Goal: Task Accomplishment & Management: Complete application form

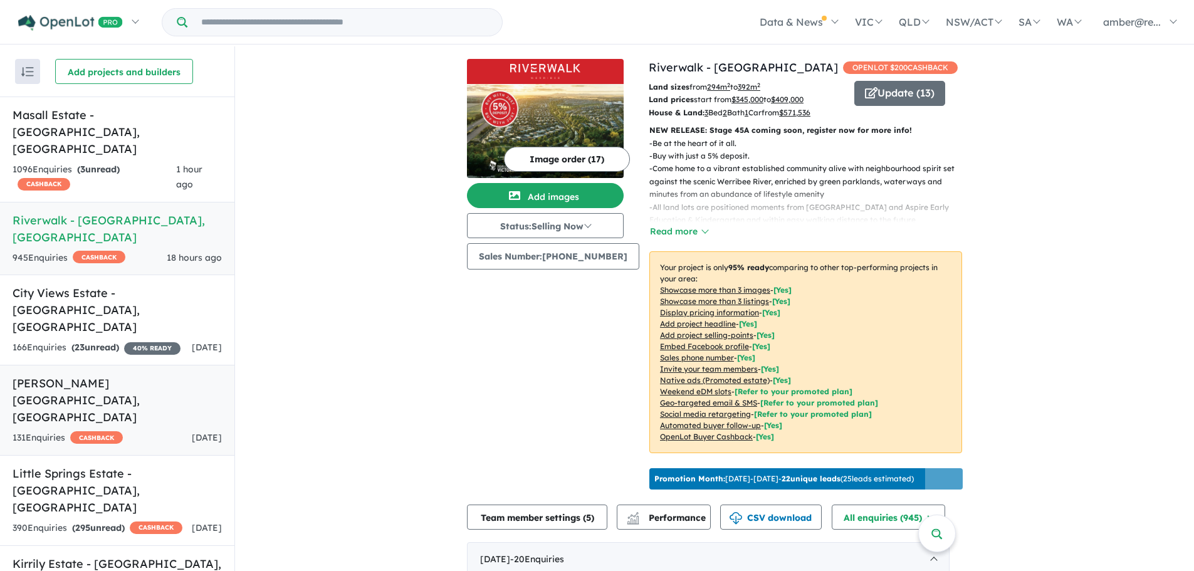
click at [130, 375] on h5 "[PERSON_NAME][GEOGRAPHIC_DATA] , [GEOGRAPHIC_DATA]" at bounding box center [117, 400] width 209 height 51
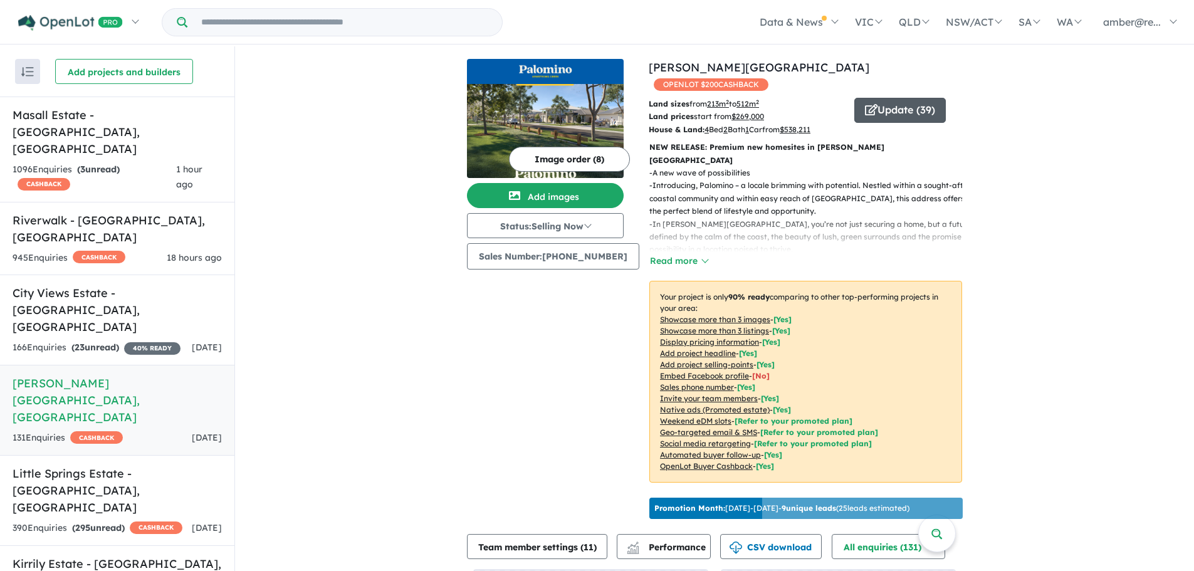
click at [879, 98] on button "Update ( 39 )" at bounding box center [899, 110] width 91 height 25
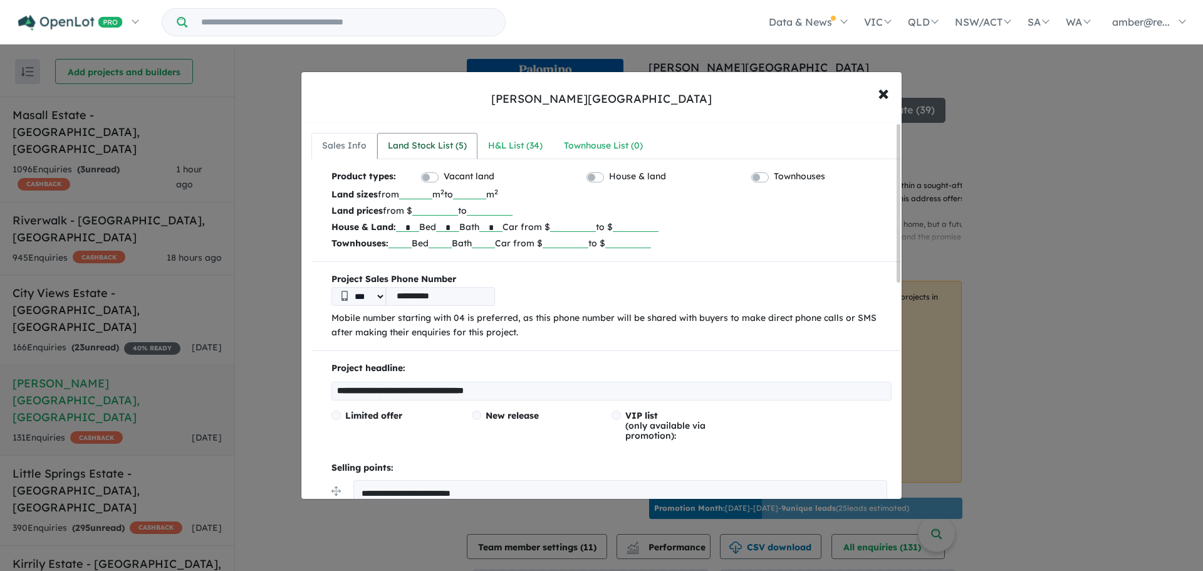
click at [438, 133] on link "Land Stock List ( 5 )" at bounding box center [427, 146] width 100 height 26
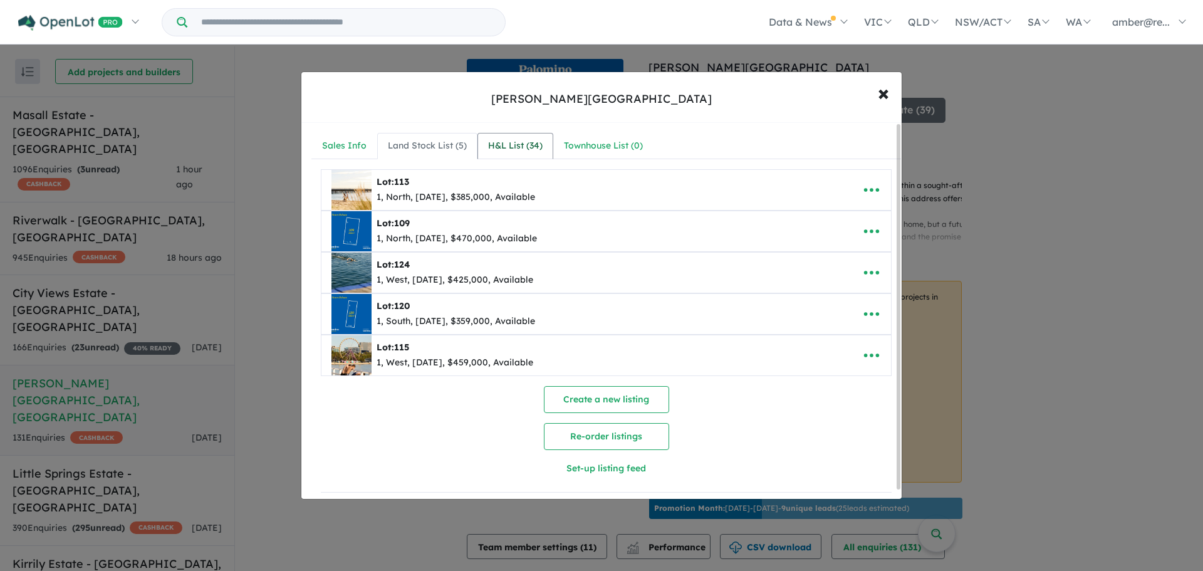
click at [514, 154] on link "H&L List ( 34 )" at bounding box center [515, 146] width 76 height 26
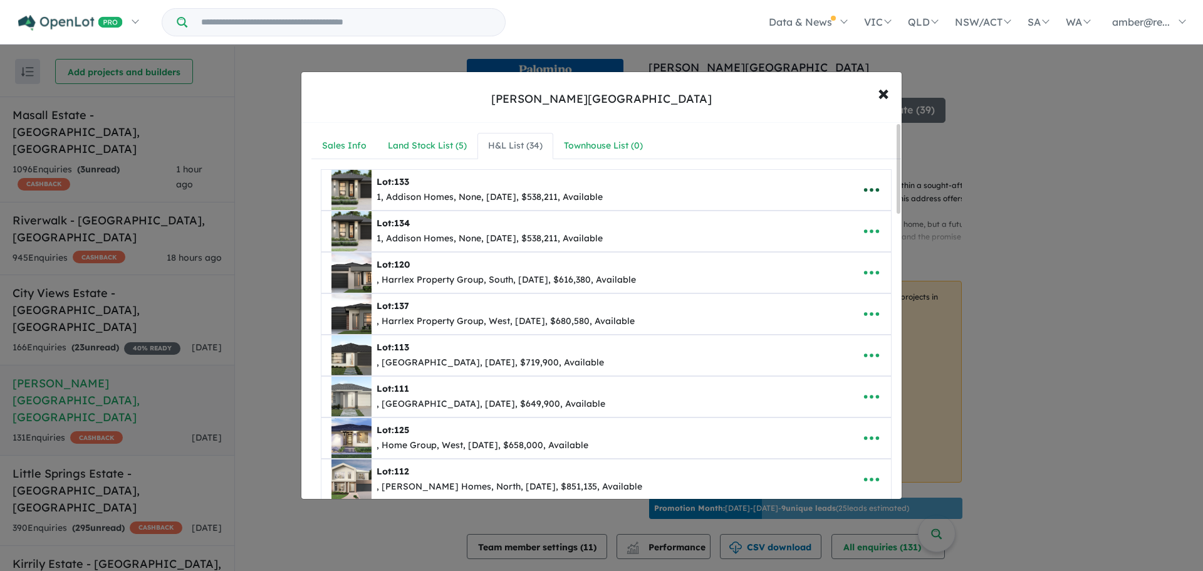
click at [873, 188] on icon "button" at bounding box center [871, 190] width 15 height 4
click at [837, 242] on link "Remove" at bounding box center [844, 249] width 93 height 29
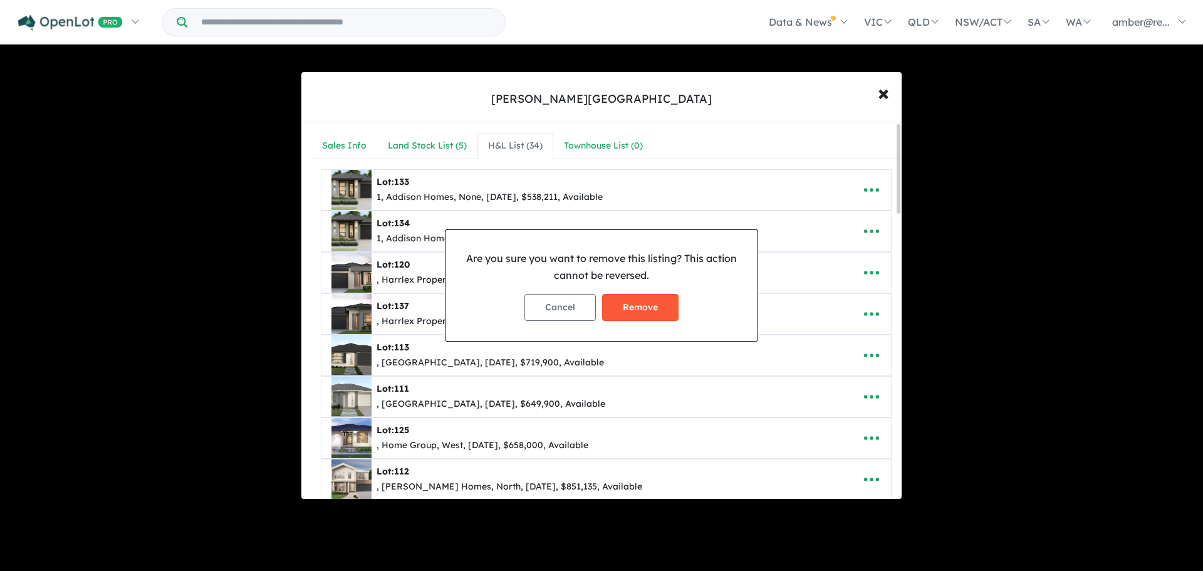
click at [645, 308] on button "Remove" at bounding box center [640, 307] width 76 height 27
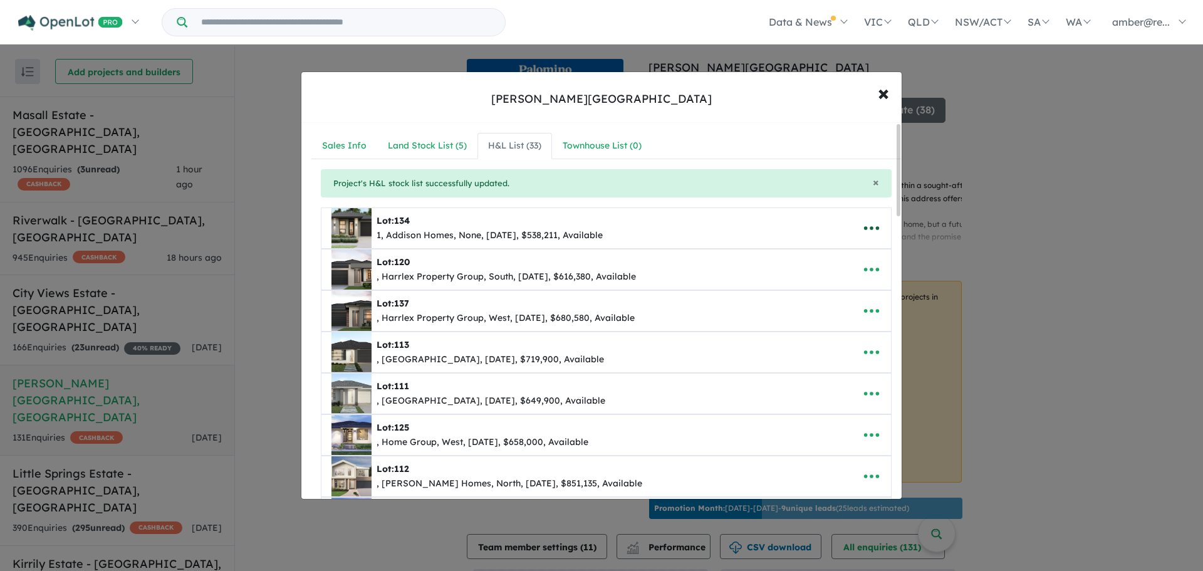
click at [868, 222] on icon "button" at bounding box center [871, 228] width 19 height 19
click at [840, 286] on link "Remove" at bounding box center [844, 287] width 93 height 29
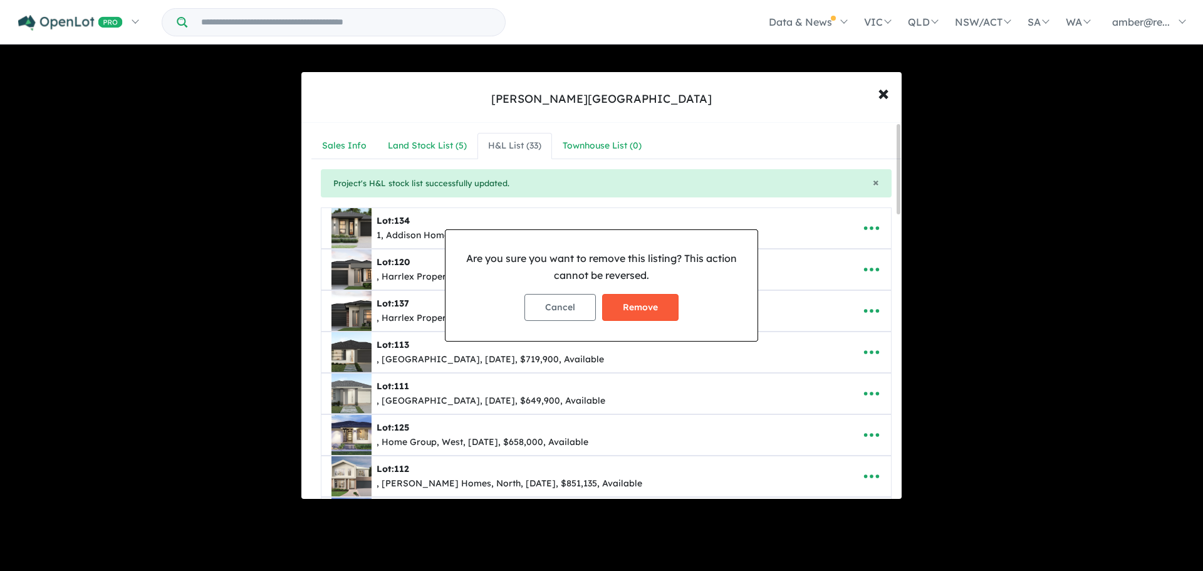
click at [621, 311] on button "Remove" at bounding box center [640, 307] width 76 height 27
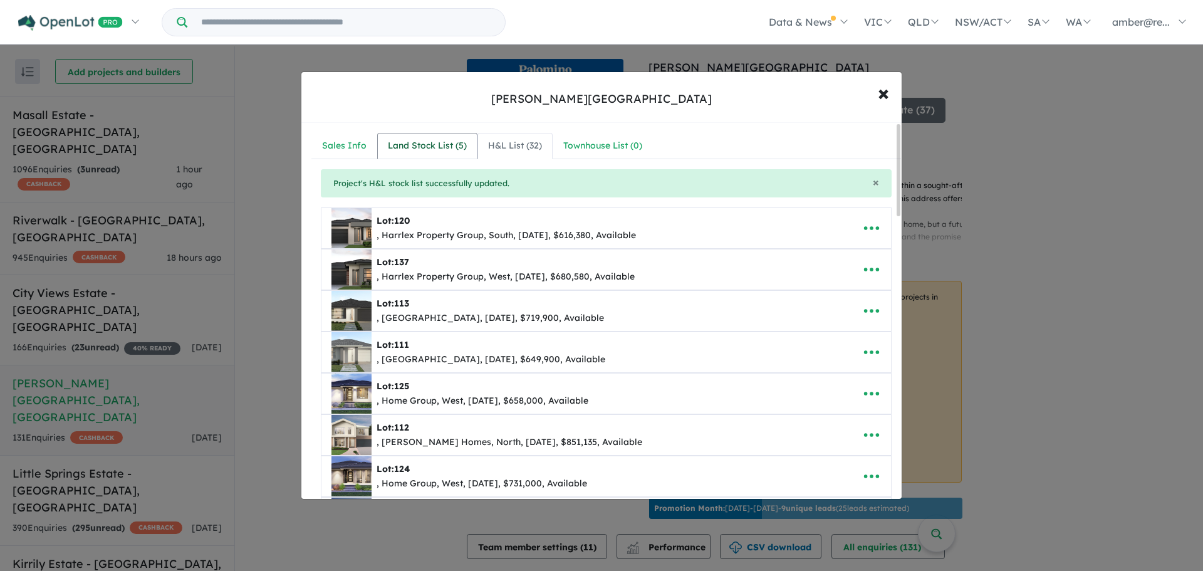
click at [392, 139] on div "Land Stock List ( 5 )" at bounding box center [427, 145] width 79 height 15
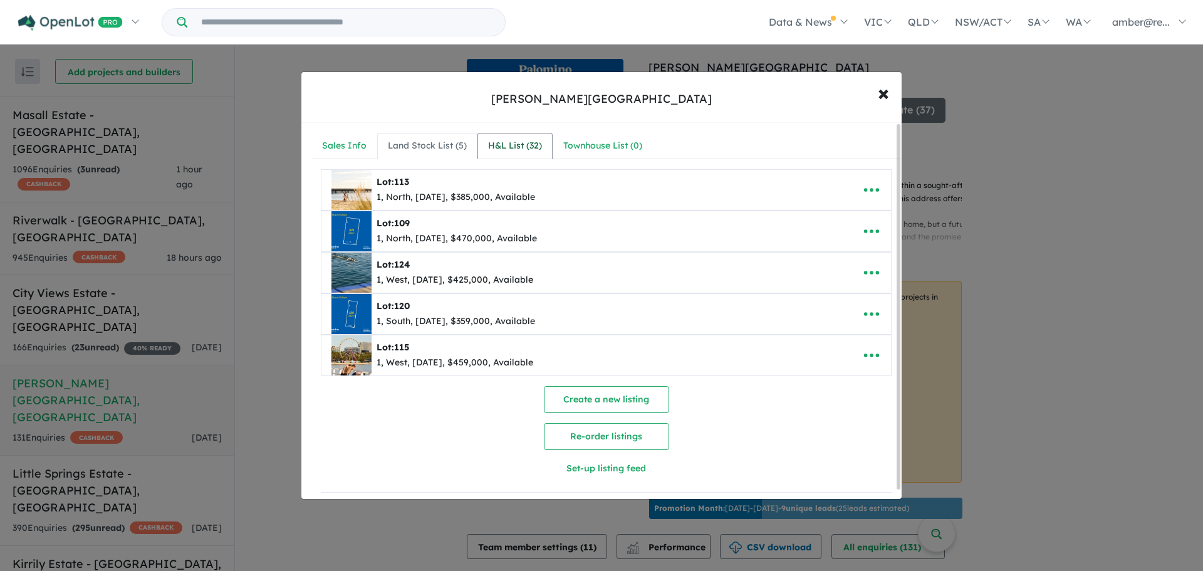
click at [506, 136] on link "H&L List ( 32 )" at bounding box center [514, 146] width 75 height 26
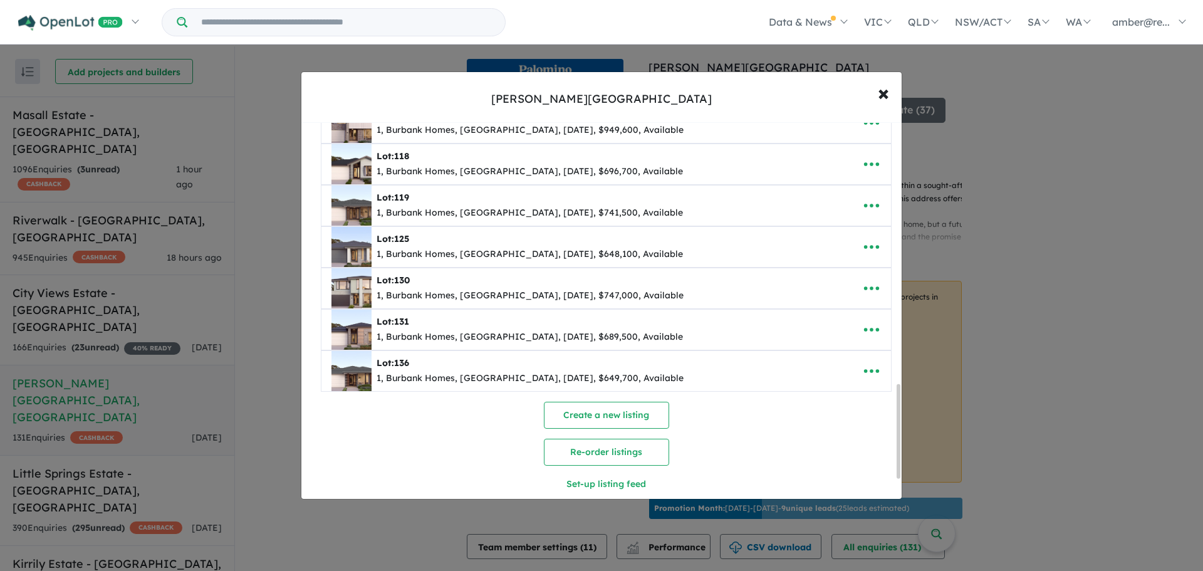
scroll to position [1125, 0]
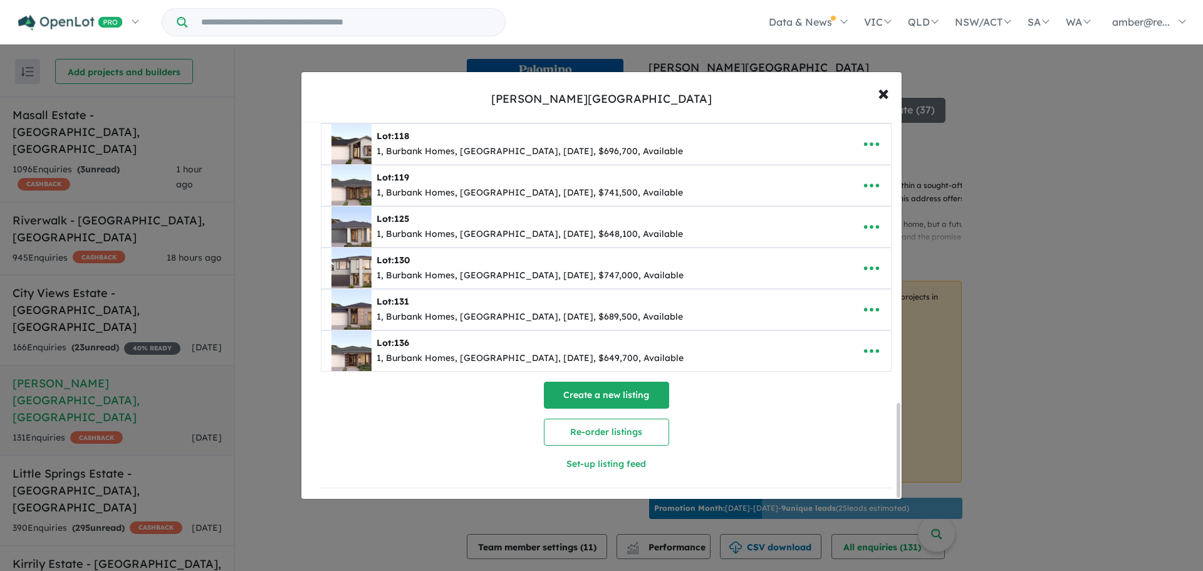
click at [580, 385] on button "Create a new listing" at bounding box center [606, 395] width 125 height 27
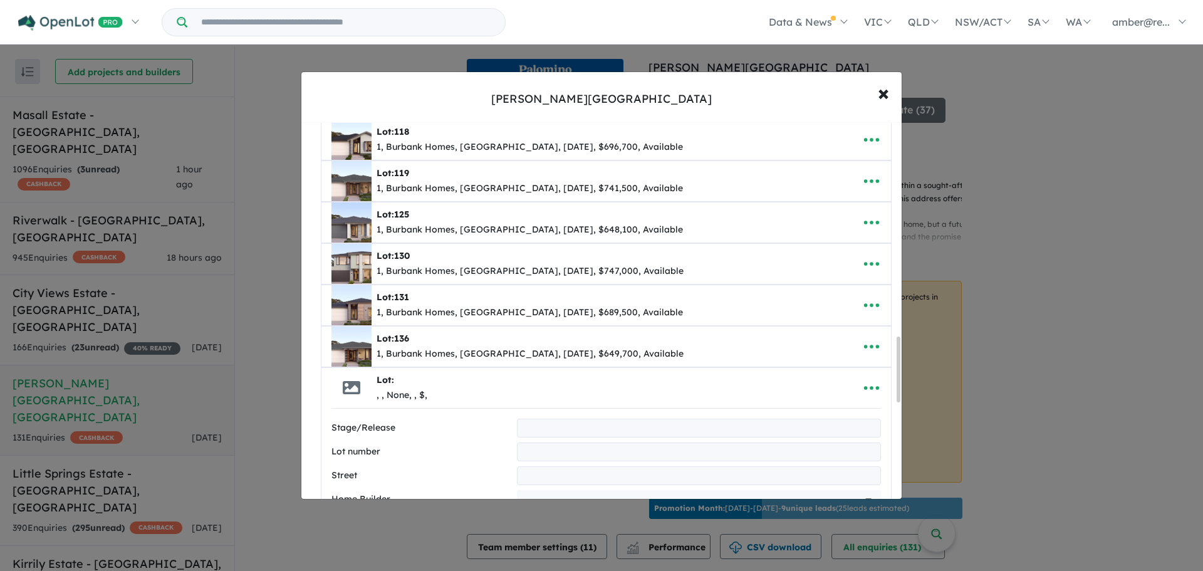
scroll to position [1240, 0]
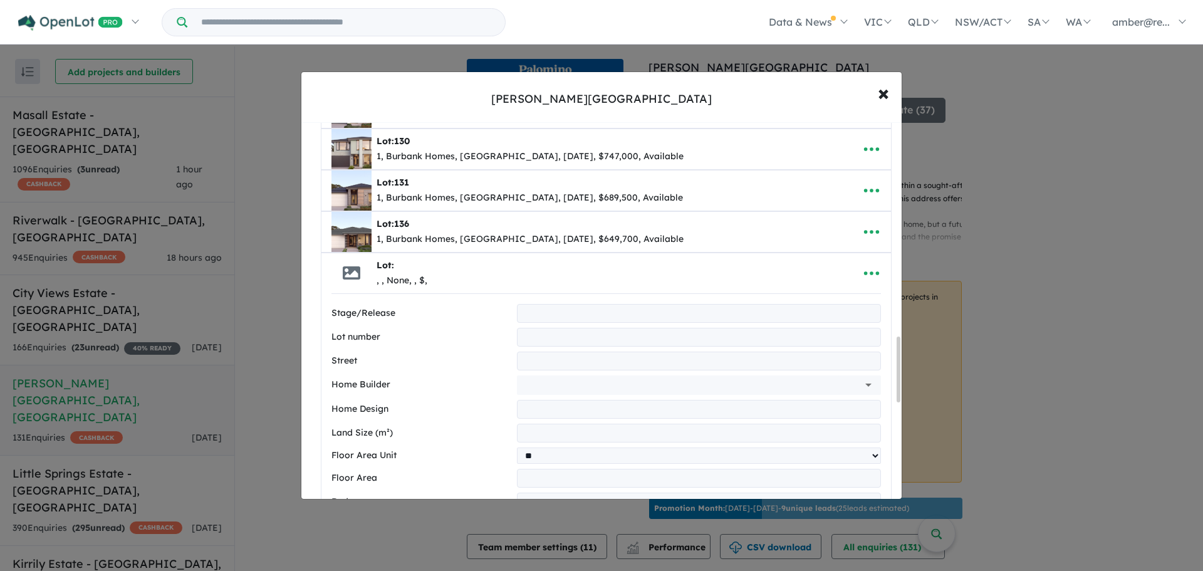
click at [575, 316] on input "text" at bounding box center [699, 313] width 364 height 19
type input "*"
click at [546, 338] on input "text" at bounding box center [699, 337] width 364 height 19
type input "***"
click at [534, 362] on input "text" at bounding box center [699, 361] width 364 height 19
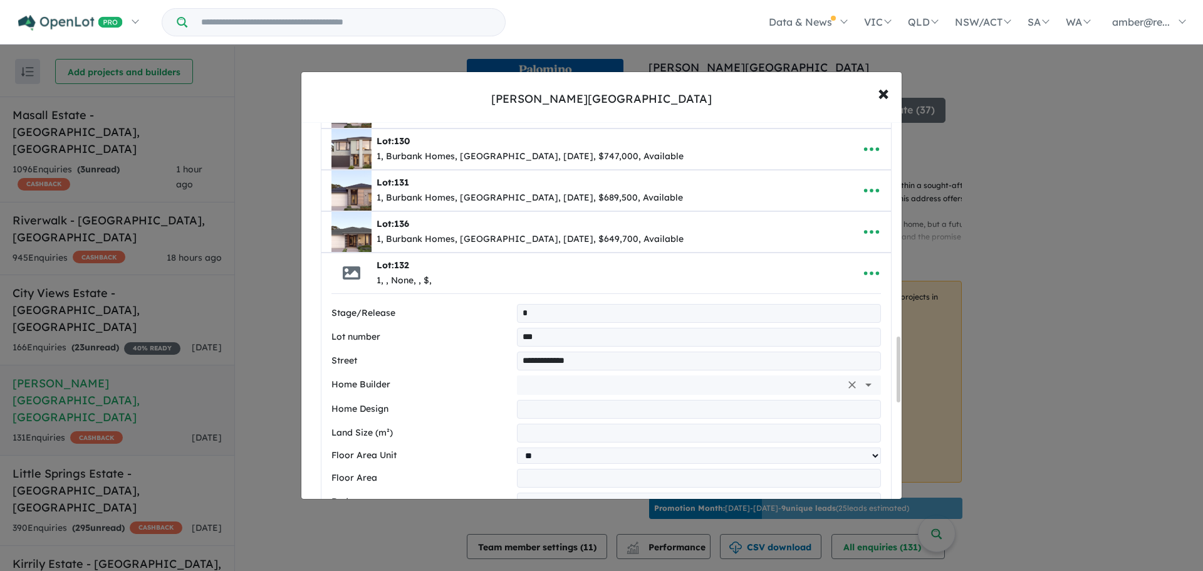
type input "**********"
click at [535, 378] on input "text" at bounding box center [681, 384] width 319 height 19
click at [603, 412] on li "[GEOGRAPHIC_DATA]" at bounding box center [695, 413] width 352 height 23
type input "**********"
click at [545, 416] on input "text" at bounding box center [699, 409] width 364 height 19
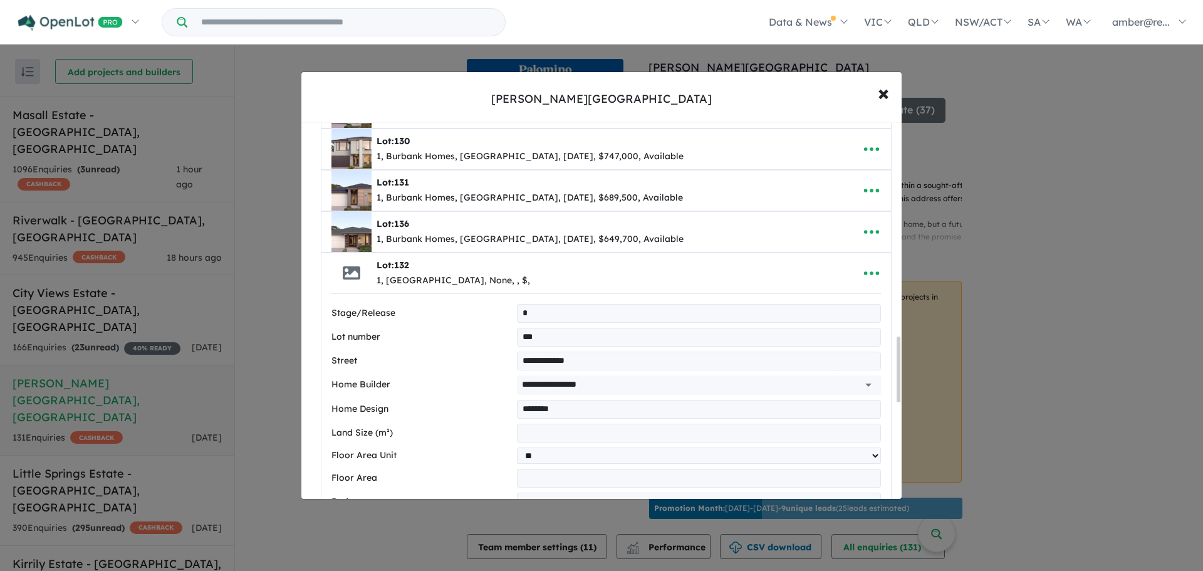
type input "********"
click at [545, 439] on input "number" at bounding box center [699, 433] width 364 height 19
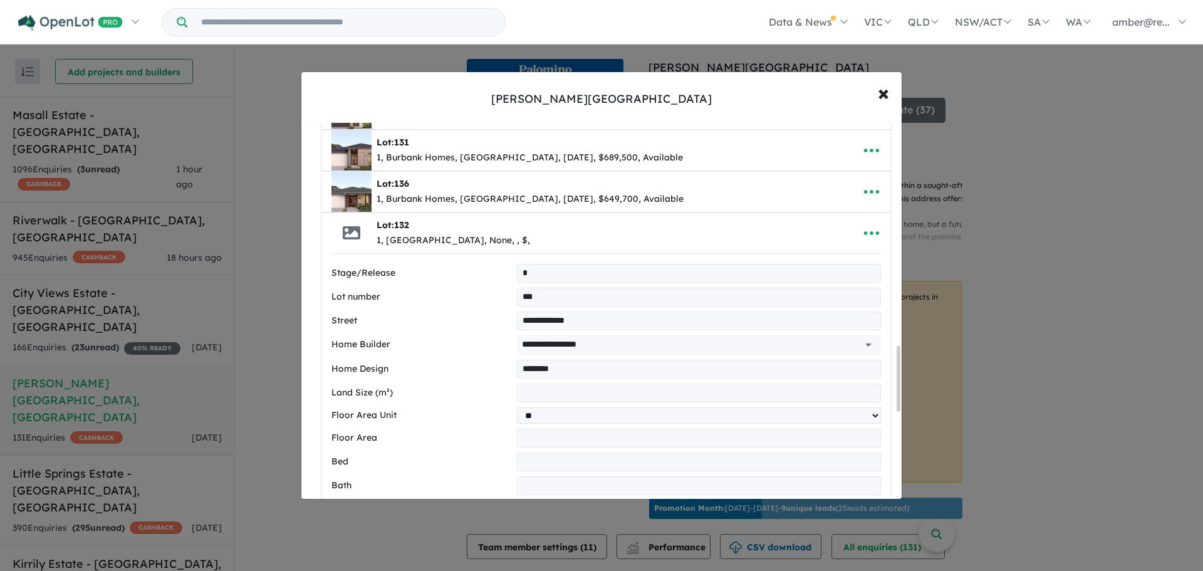
scroll to position [1303, 0]
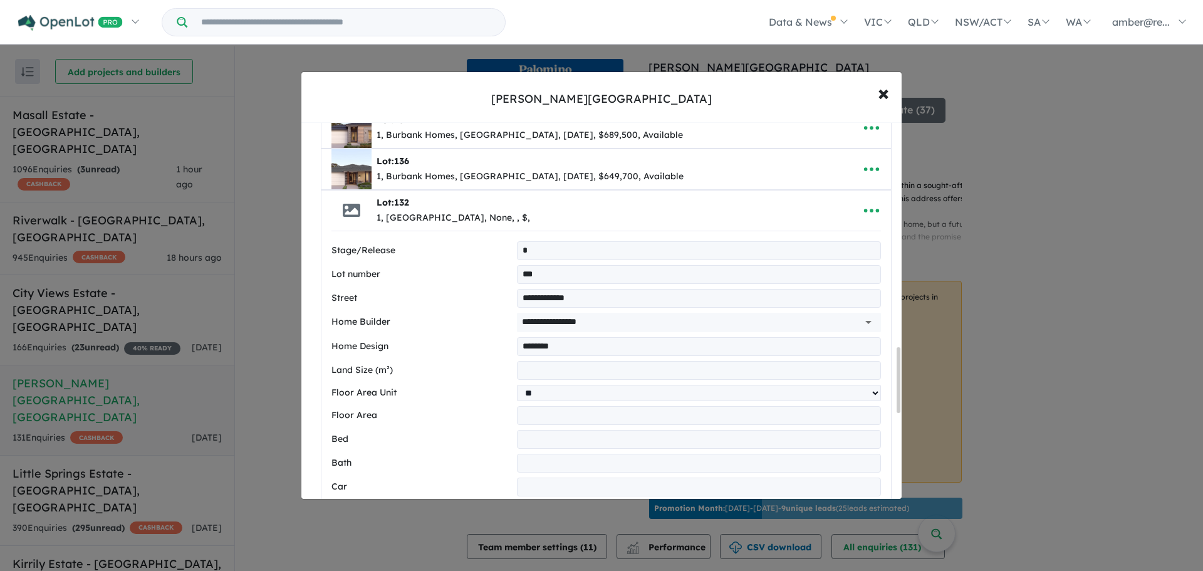
type input "***"
click at [543, 419] on input "number" at bounding box center [699, 415] width 364 height 19
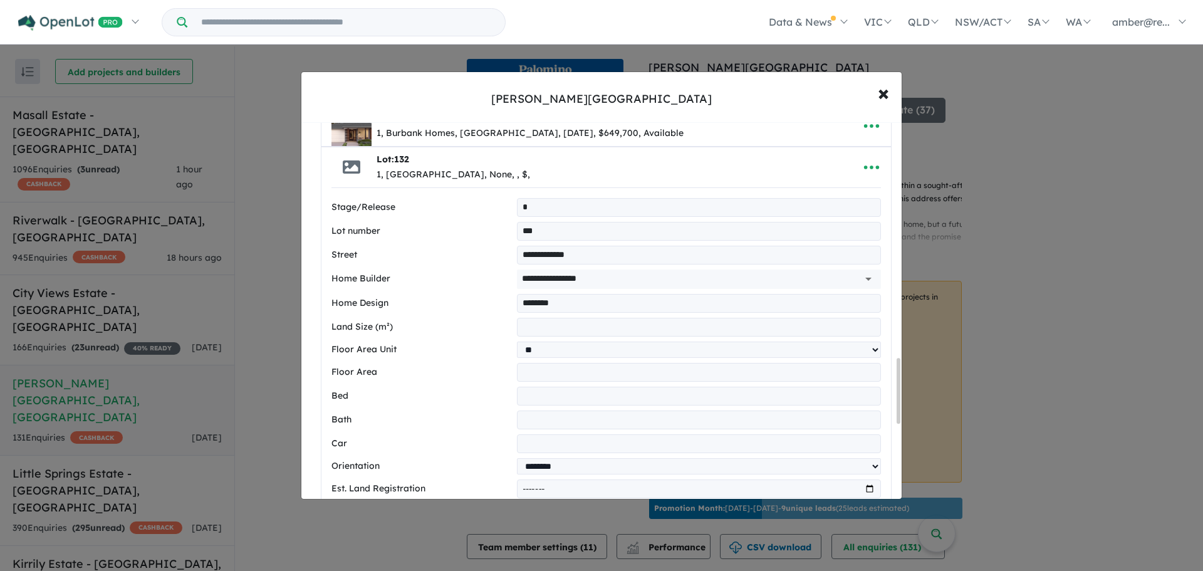
scroll to position [1365, 0]
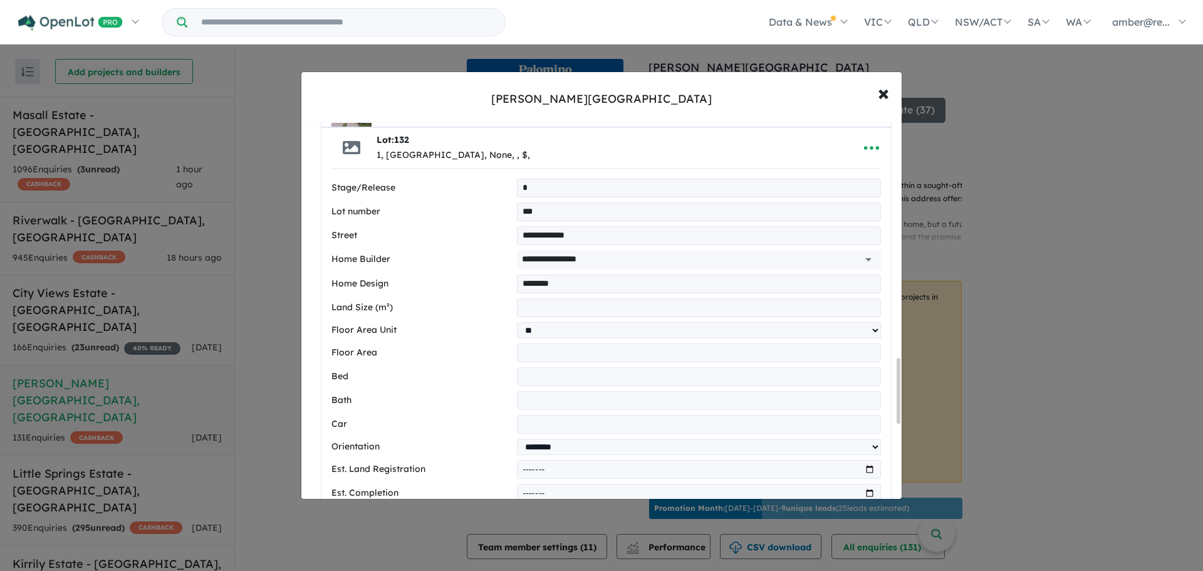
click at [546, 383] on input "number" at bounding box center [699, 376] width 364 height 19
type input "*"
click at [538, 405] on input "number" at bounding box center [699, 400] width 364 height 19
type input "*"
click at [533, 423] on input "number" at bounding box center [699, 424] width 364 height 19
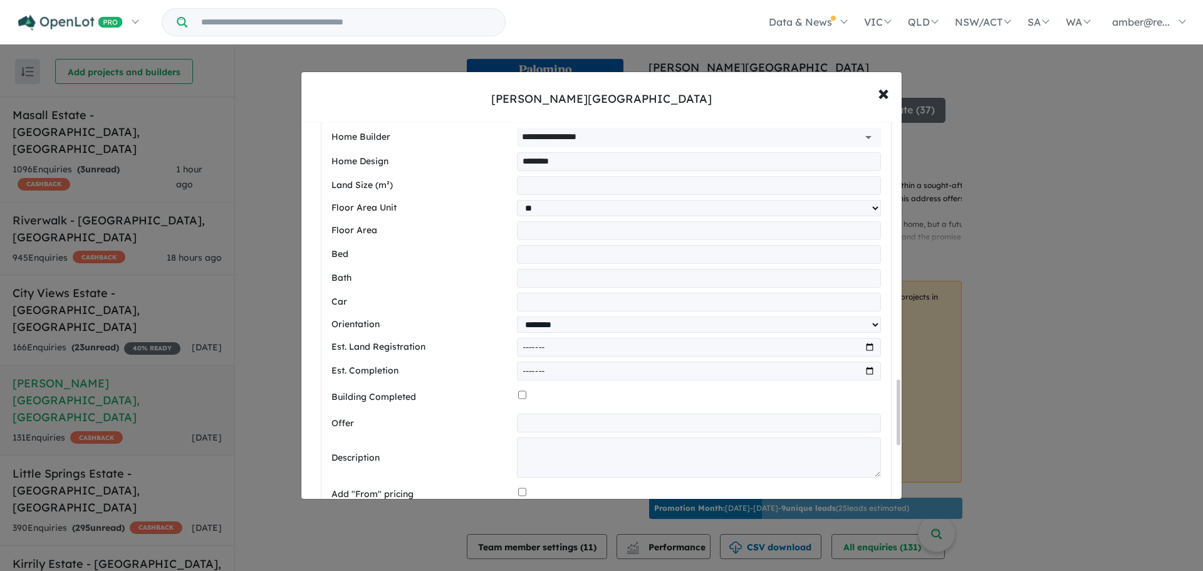
scroll to position [1491, 0]
type input "*"
click at [864, 344] on input "month" at bounding box center [699, 344] width 364 height 19
click at [578, 347] on input "*******" at bounding box center [699, 344] width 364 height 19
click at [865, 348] on input "*******" at bounding box center [699, 344] width 364 height 19
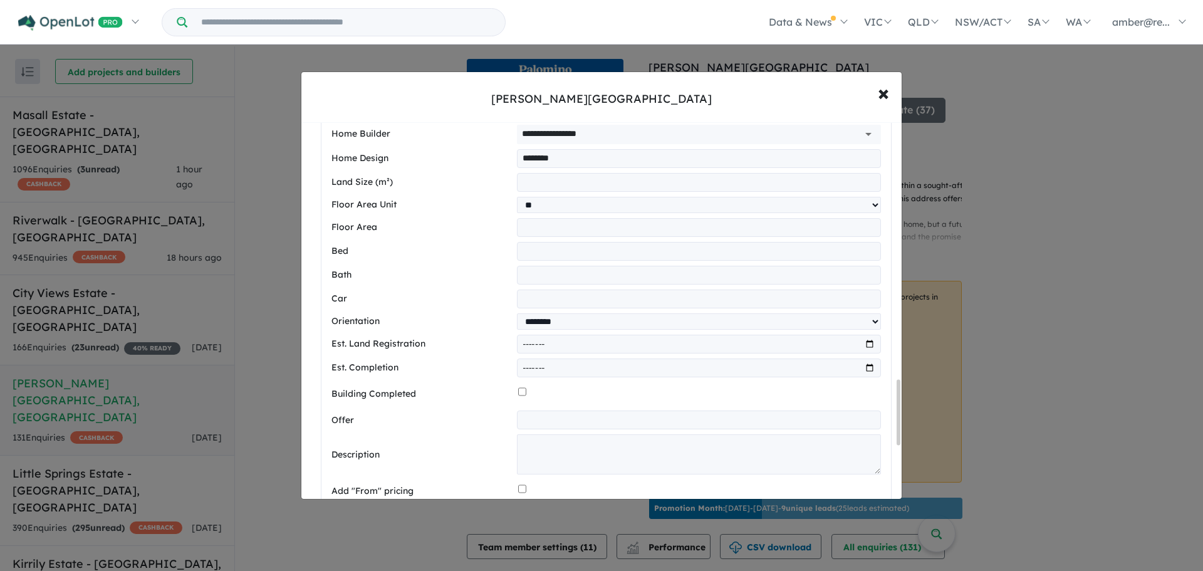
type input "*******"
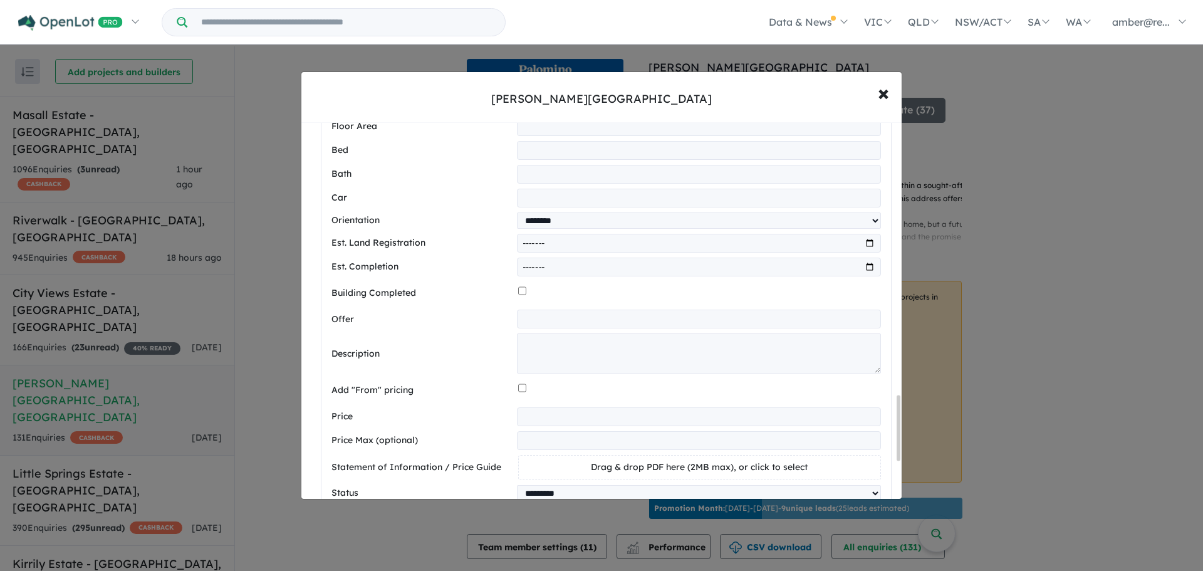
scroll to position [1616, 0]
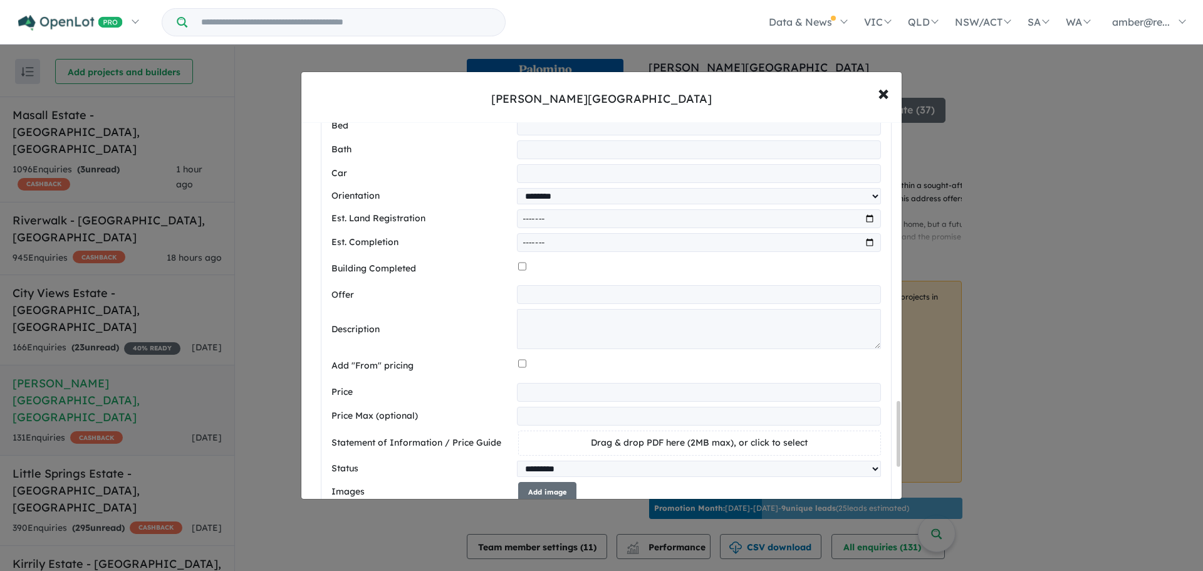
click at [530, 397] on input "number" at bounding box center [699, 392] width 364 height 19
click at [533, 402] on input "number" at bounding box center [699, 392] width 364 height 19
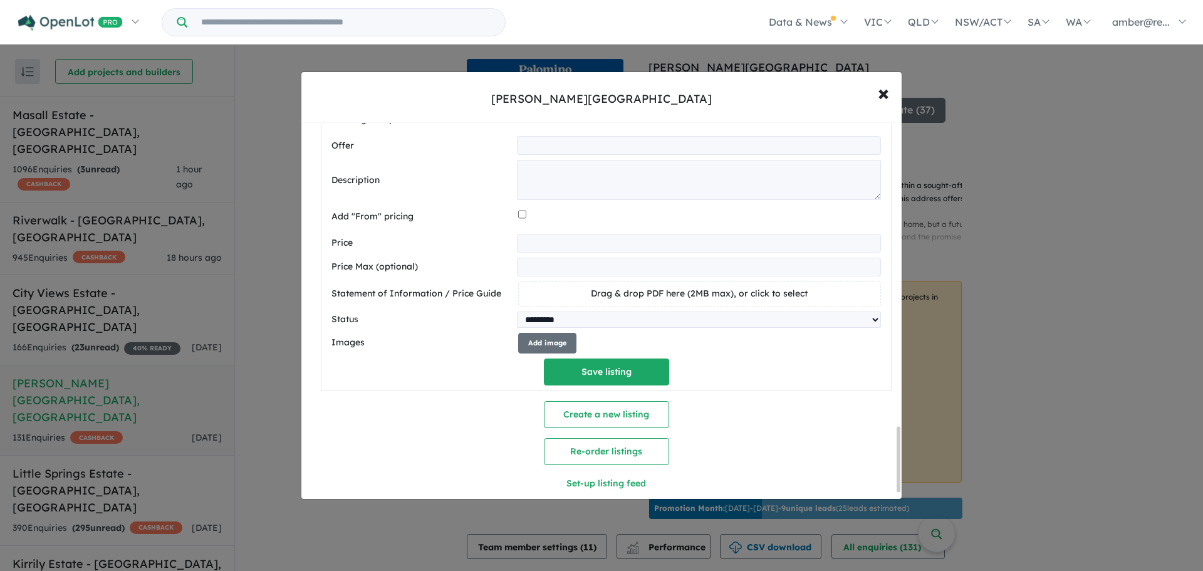
scroll to position [1797, 0]
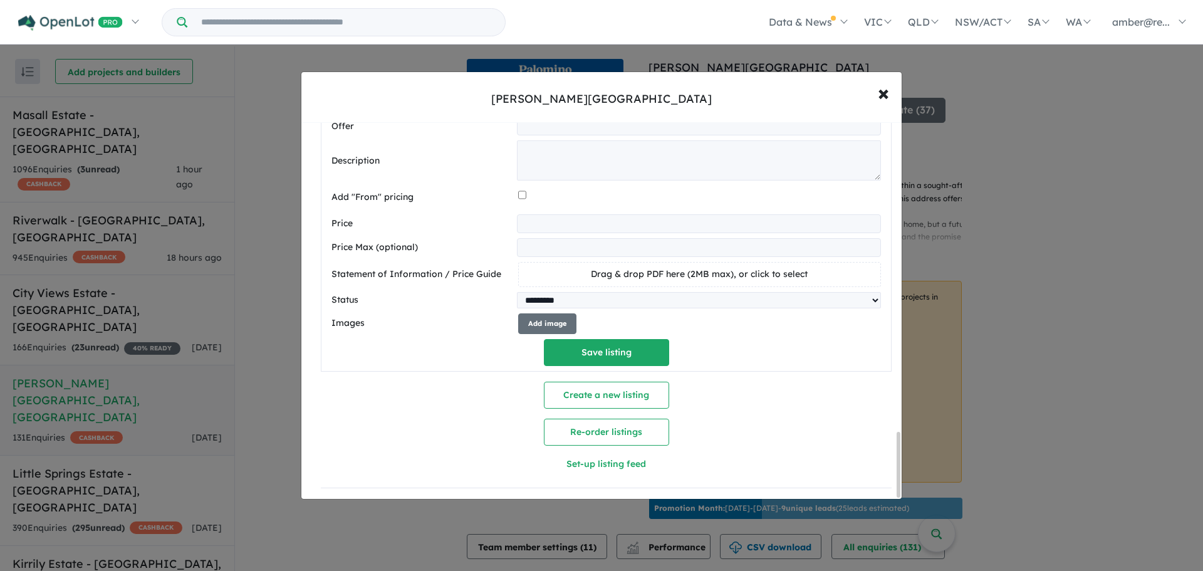
type input "******"
click at [546, 315] on button "Add image" at bounding box center [547, 323] width 58 height 21
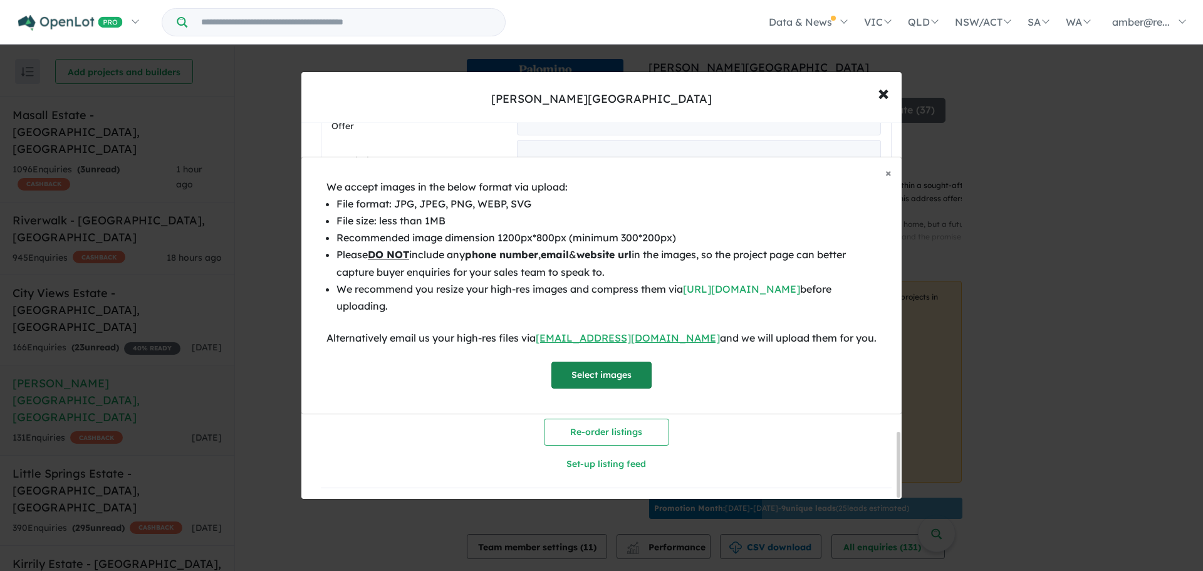
click at [585, 368] on button "Select images" at bounding box center [601, 375] width 100 height 27
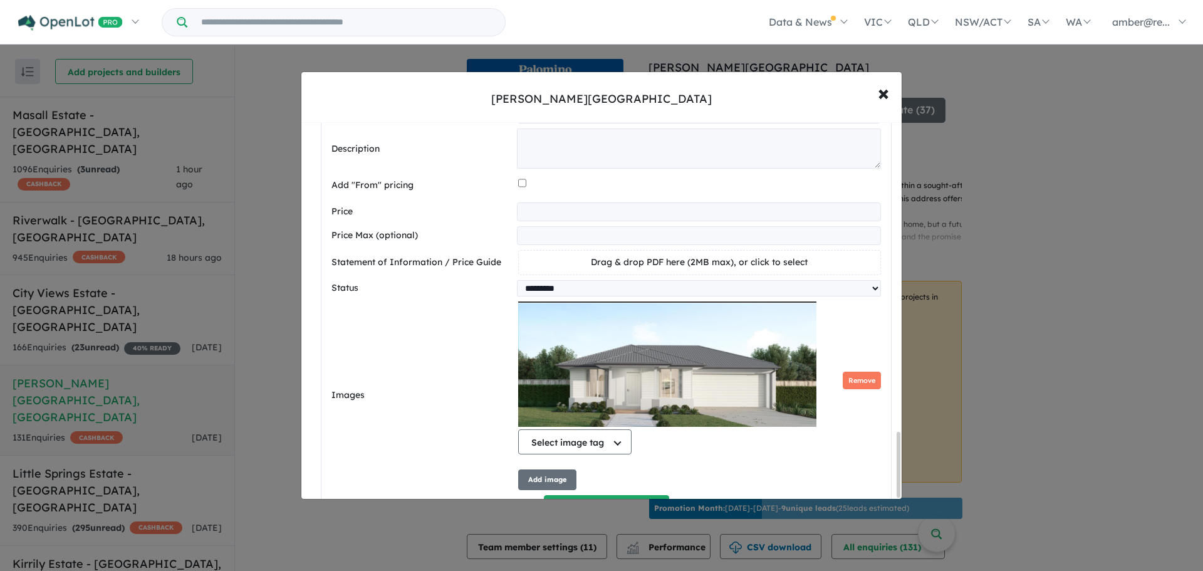
scroll to position [3, 0]
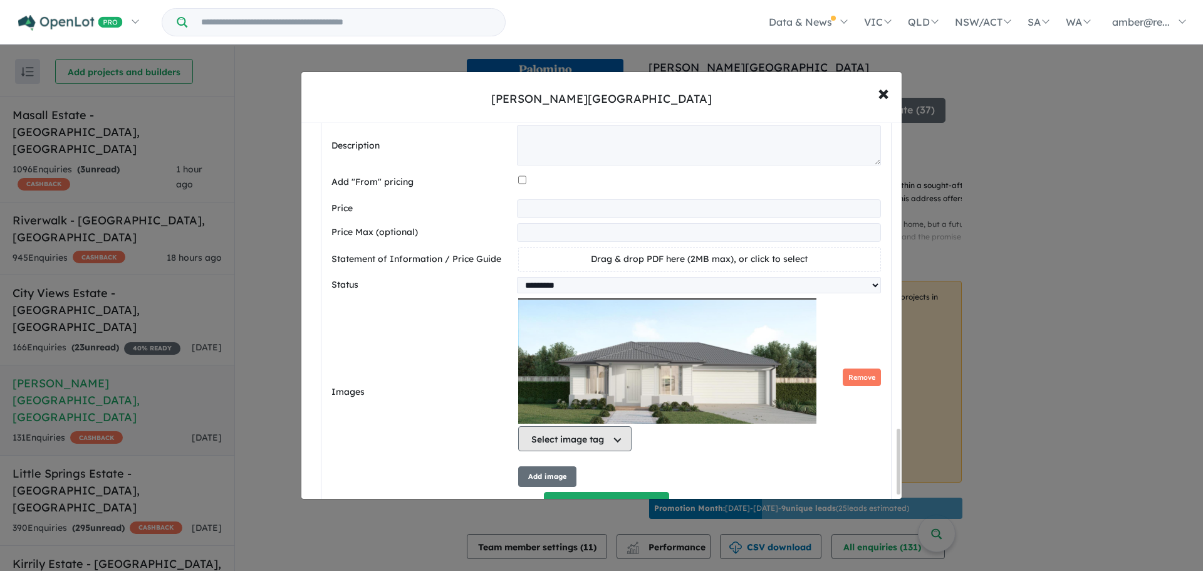
click at [590, 447] on button "Select image tag" at bounding box center [574, 438] width 113 height 25
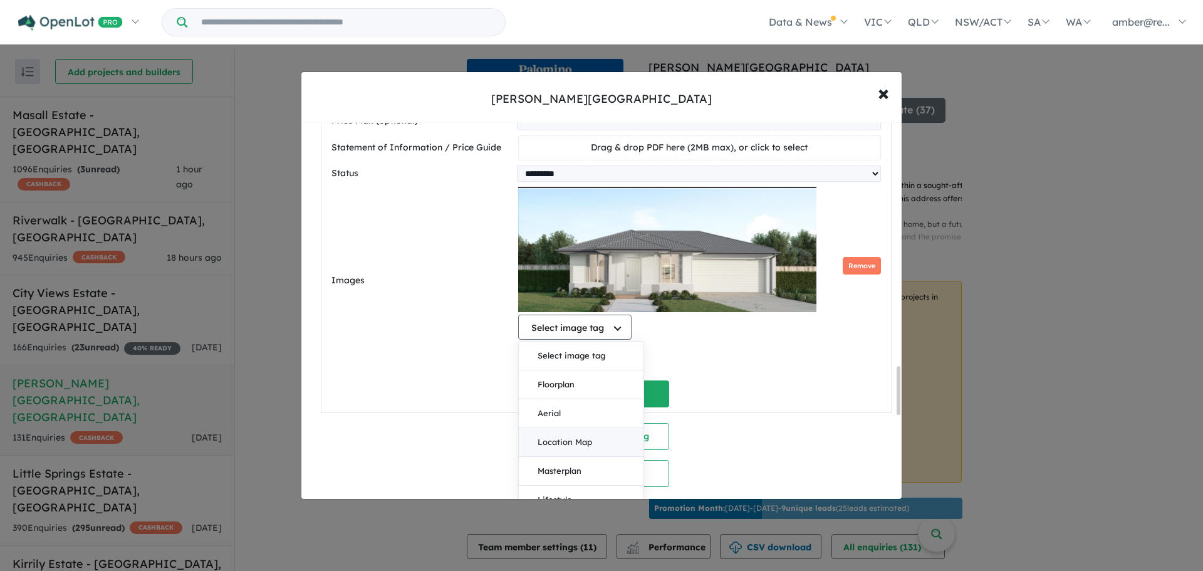
scroll to position [1922, 0]
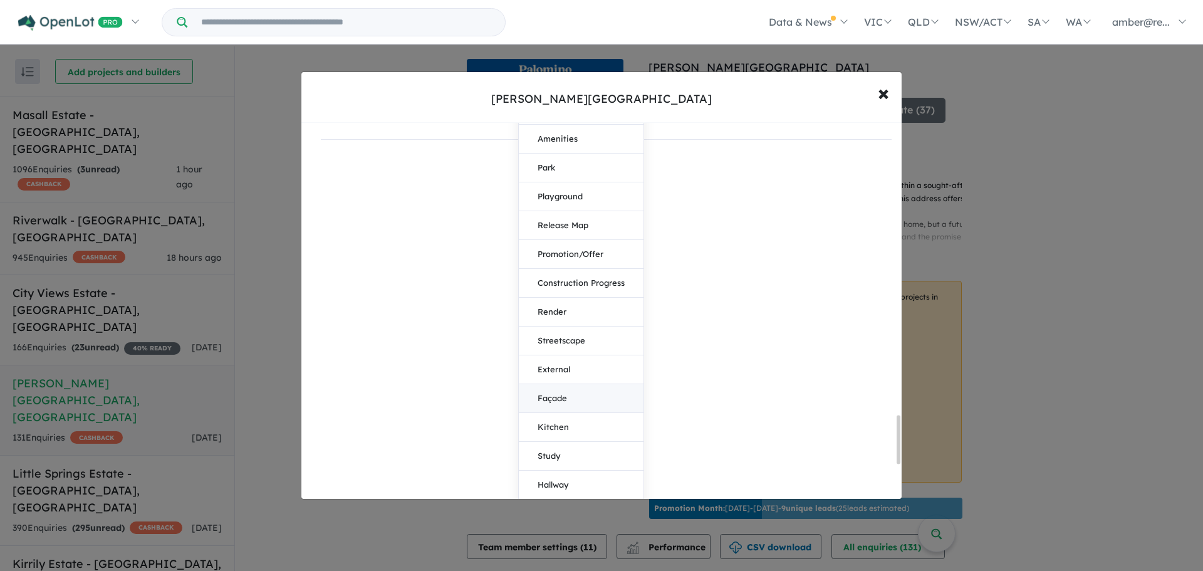
click at [589, 399] on button "Façade" at bounding box center [581, 398] width 125 height 29
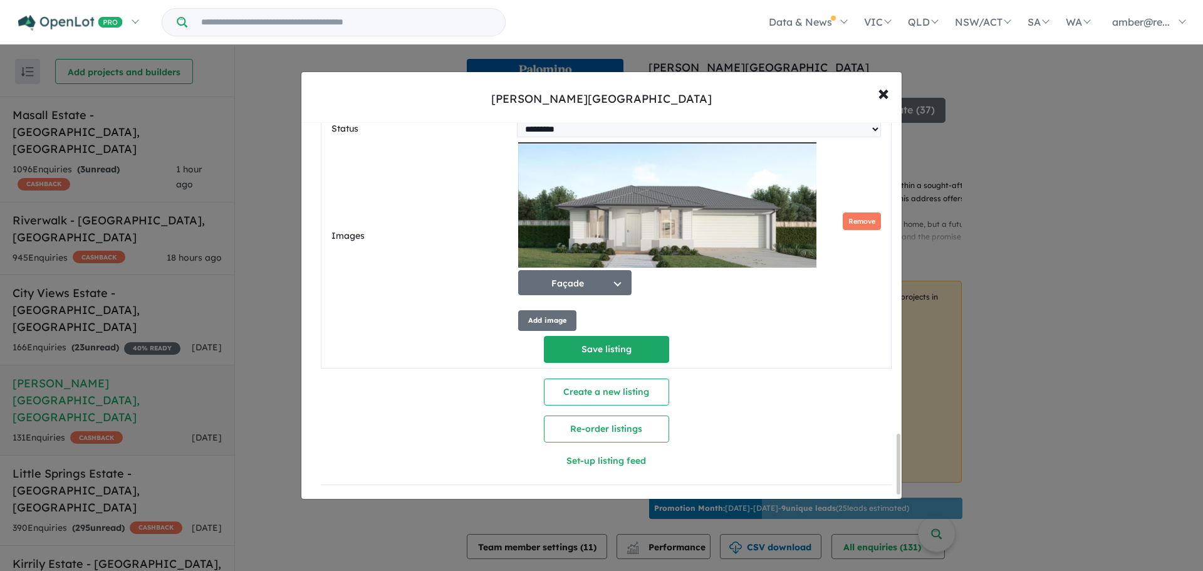
scroll to position [9, 0]
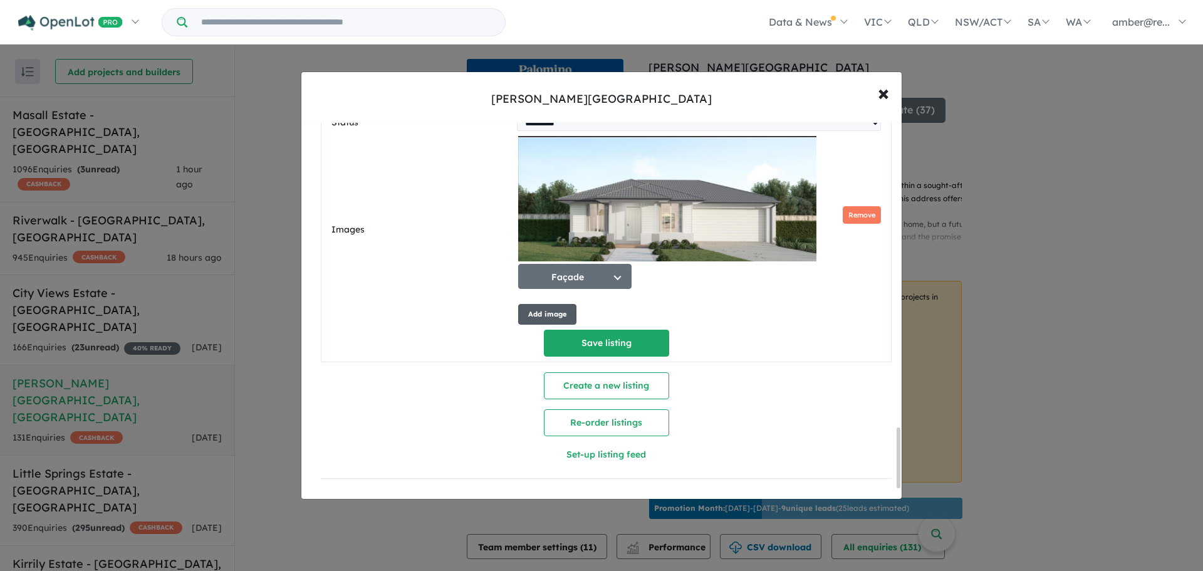
click at [554, 310] on button "Add image" at bounding box center [547, 314] width 58 height 21
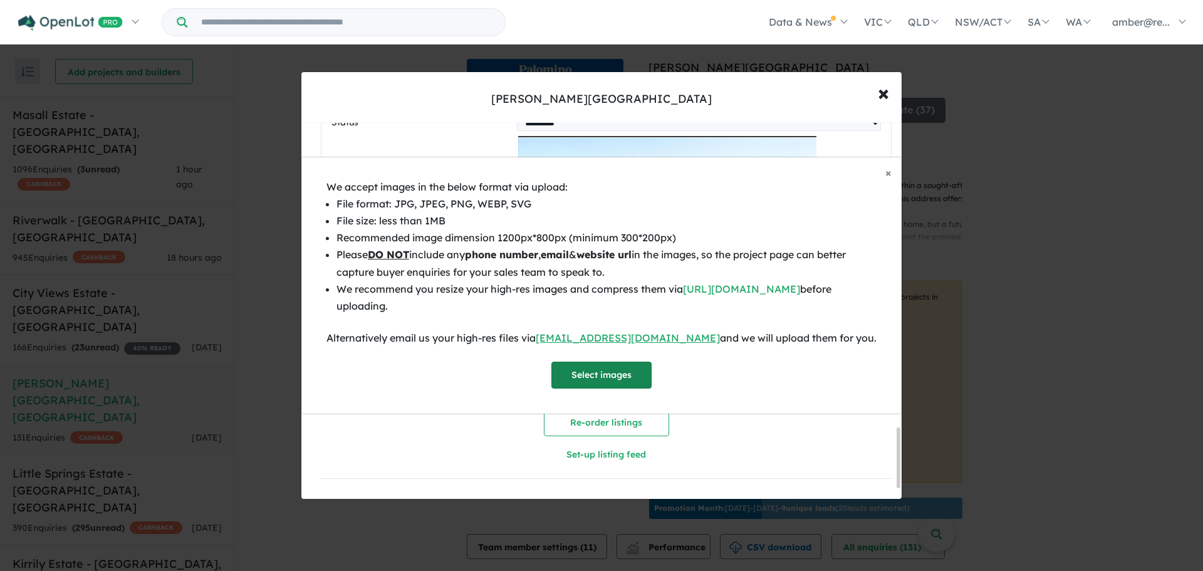
click at [592, 372] on button "Select images" at bounding box center [601, 375] width 100 height 27
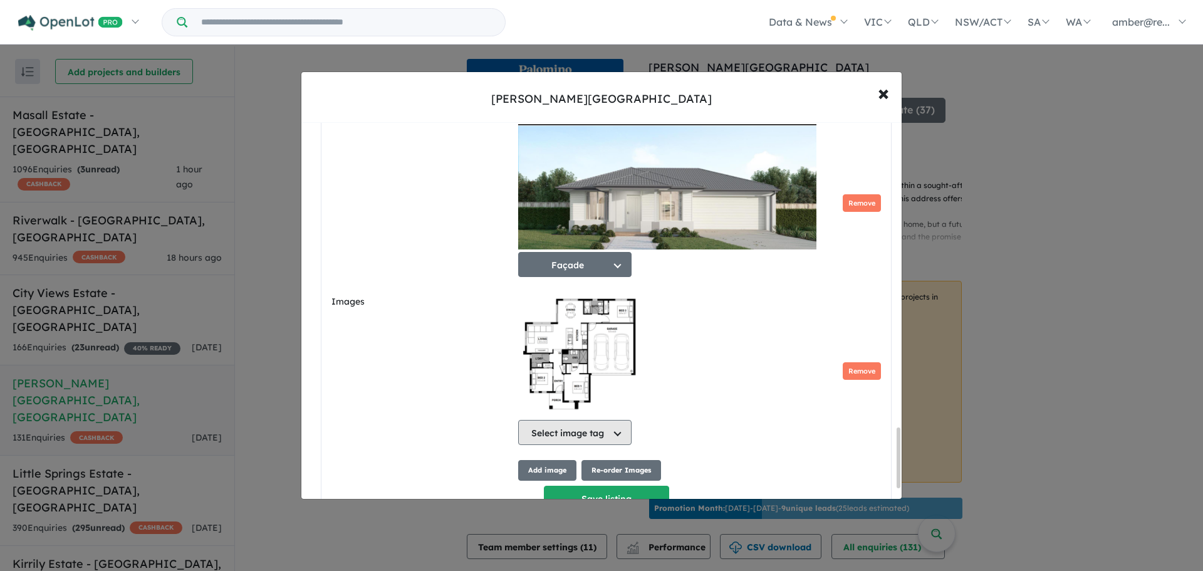
click at [600, 434] on button "Select image tag" at bounding box center [574, 432] width 113 height 25
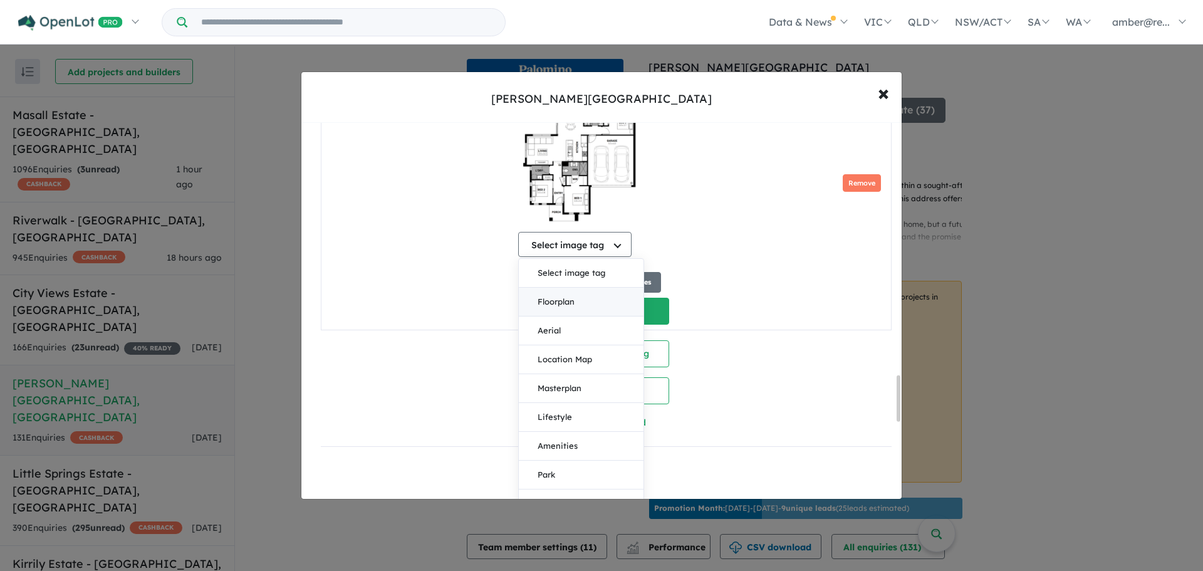
click at [580, 311] on button "Floorplan" at bounding box center [581, 302] width 125 height 29
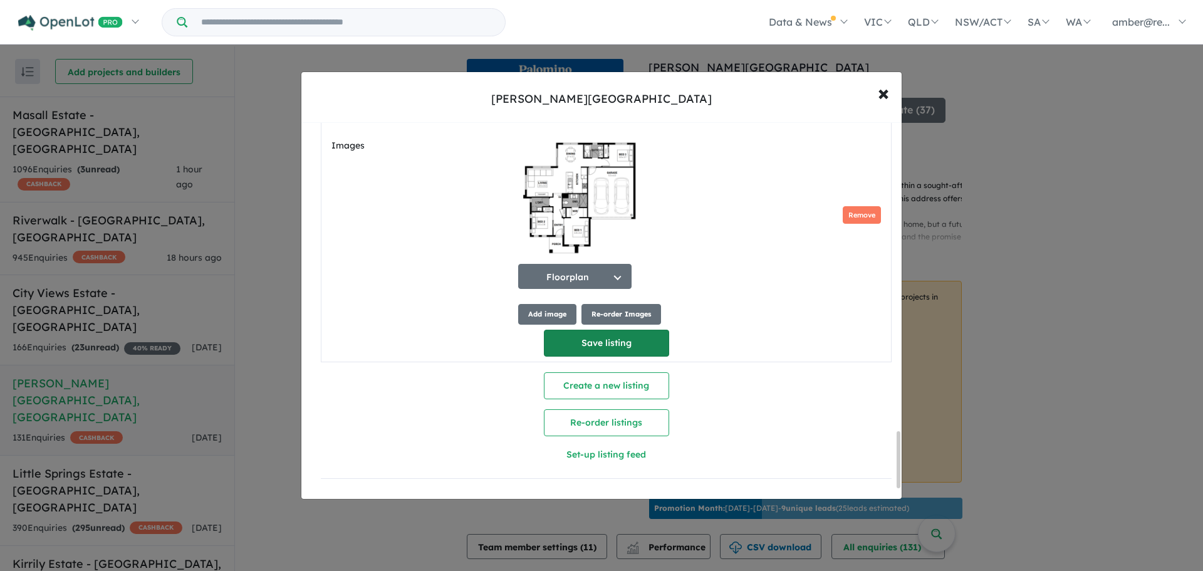
click at [616, 339] on button "Save listing" at bounding box center [606, 343] width 125 height 27
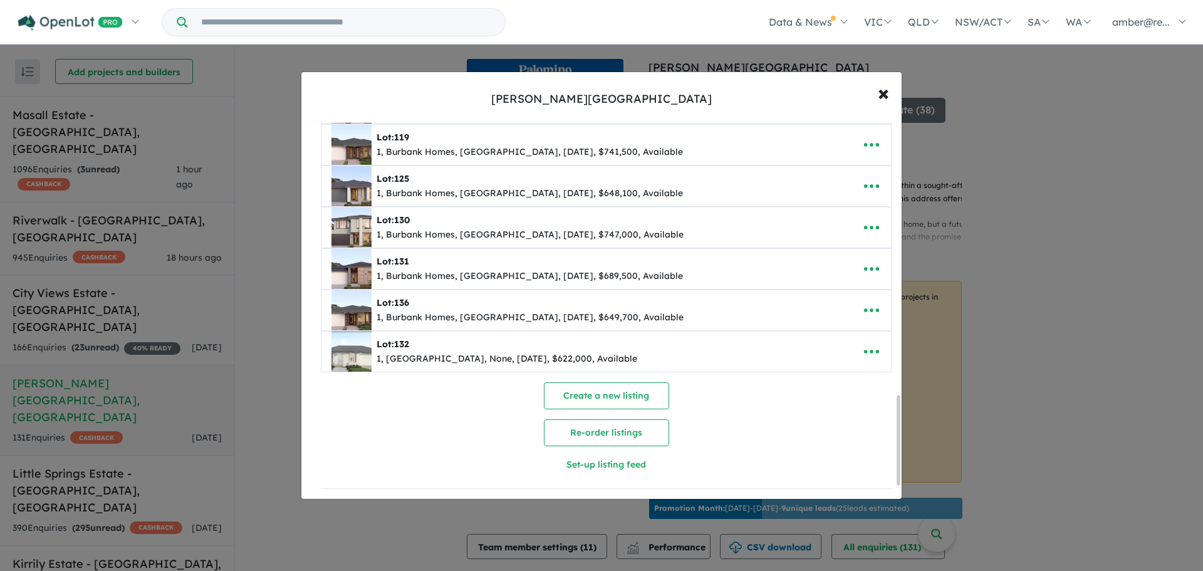
scroll to position [1205, 0]
